Goal: Information Seeking & Learning: Learn about a topic

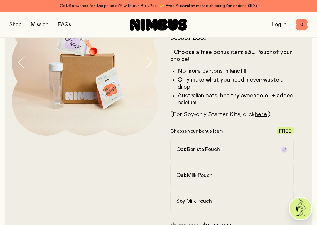
scroll to position [63, 0]
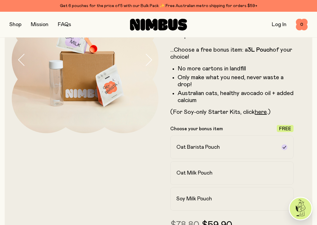
click at [262, 111] on link "here" at bounding box center [261, 112] width 12 height 6
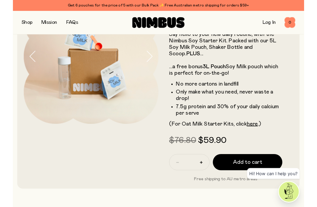
scroll to position [59, 0]
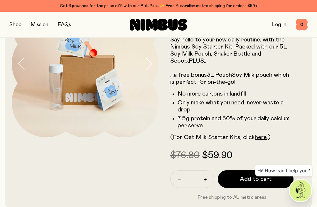
click at [43, 161] on div at bounding box center [85, 95] width 147 height 210
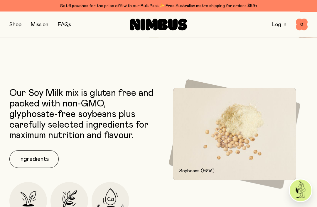
scroll to position [667, 0]
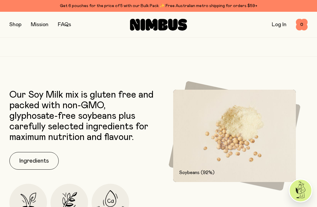
click at [34, 167] on button "Ingredients" at bounding box center [33, 161] width 49 height 18
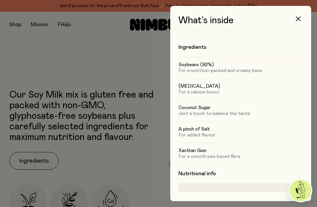
click at [122, 165] on div at bounding box center [158, 103] width 317 height 207
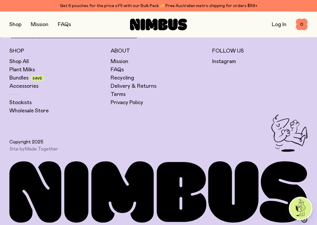
scroll to position [1927, 0]
click at [20, 82] on link "Bundles" at bounding box center [18, 78] width 19 height 7
click at [19, 82] on link "Bundles" at bounding box center [18, 78] width 19 height 7
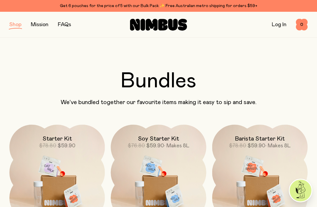
click at [63, 22] on link "FAQs" at bounding box center [64, 24] width 13 height 5
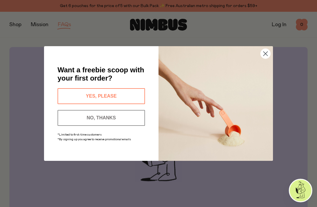
click at [4, 80] on div "Close dialog Want a freebie scoop with your first order? YES, PLEASE NO, THANKS…" at bounding box center [158, 103] width 317 height 207
click at [258, 51] on img "POPUP Form" at bounding box center [216, 103] width 115 height 115
click at [268, 52] on circle "Close dialog" at bounding box center [266, 54] width 10 height 10
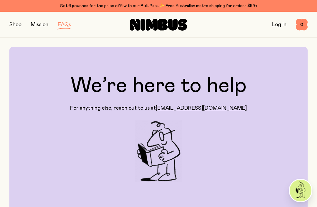
click at [42, 24] on link "Mission" at bounding box center [40, 24] width 18 height 5
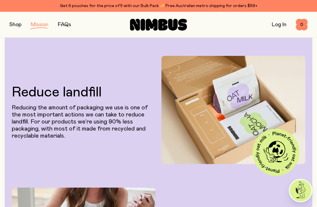
scroll to position [399, 0]
